Goal: Check status

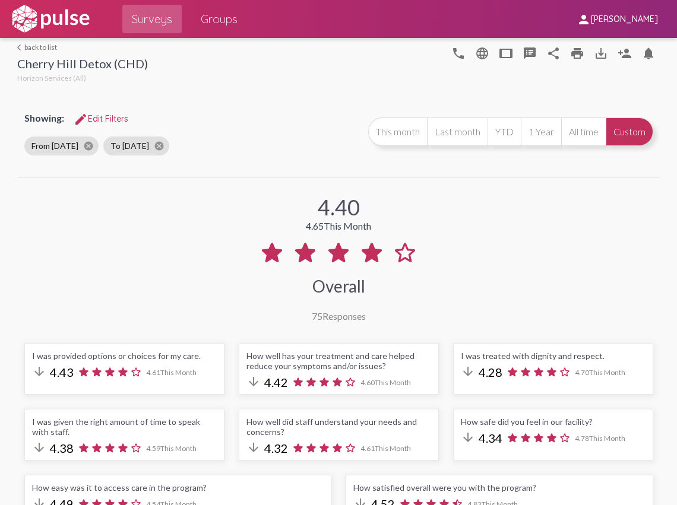
select select "Negative"
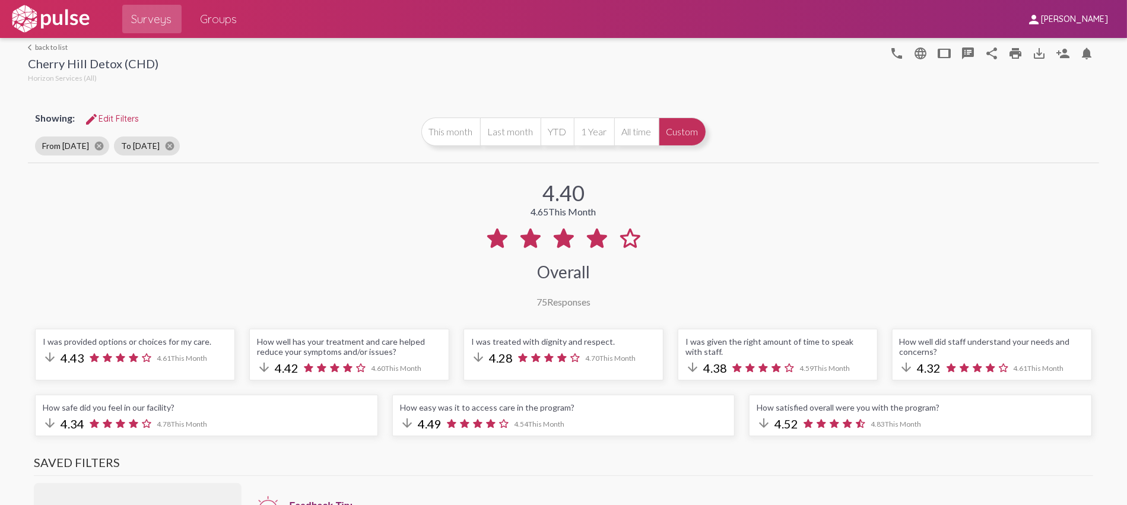
click at [676, 243] on div "4.40 4.65 This Month Overall 75 Responses" at bounding box center [563, 237] width 1071 height 142
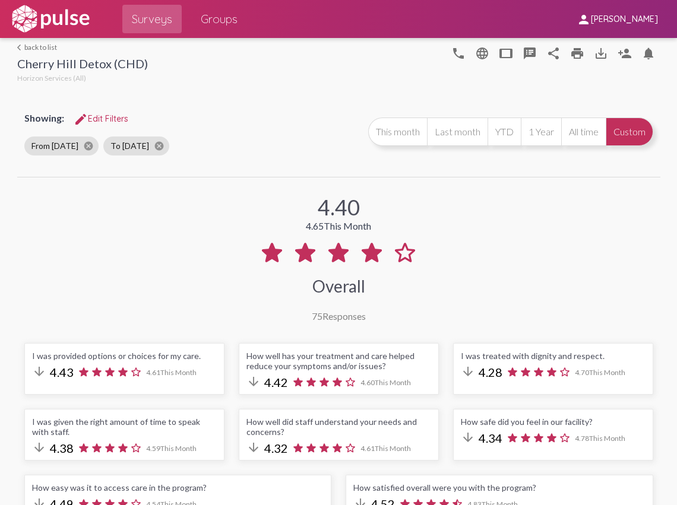
scroll to position [139, 0]
